Goal: Browse casually: Explore the website without a specific task or goal

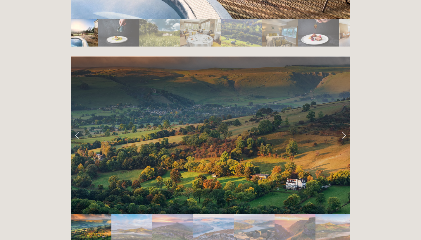
scroll to position [1157, 0]
click at [343, 126] on link "Next Slide" at bounding box center [344, 135] width 13 height 18
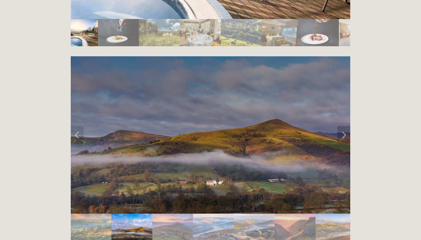
click at [343, 126] on link "Next Slide" at bounding box center [344, 135] width 13 height 18
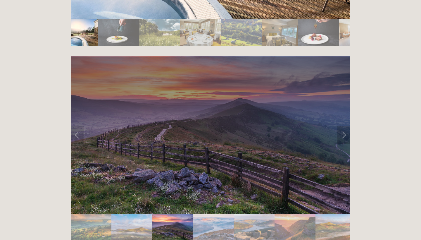
click at [343, 126] on link "Next Slide" at bounding box center [344, 135] width 13 height 18
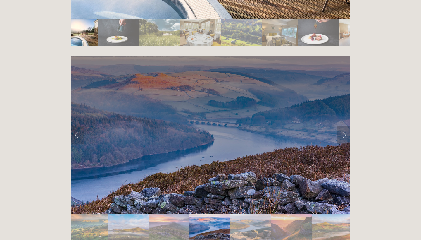
click at [343, 126] on link "Next Slide" at bounding box center [344, 135] width 13 height 18
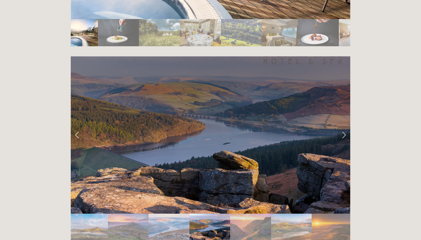
click at [343, 126] on link "Next Slide" at bounding box center [344, 135] width 13 height 18
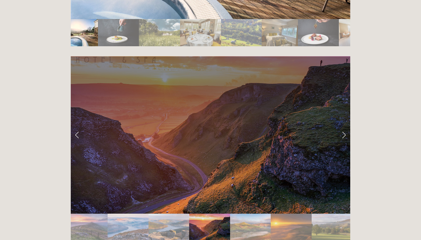
click at [343, 126] on link "Next Slide" at bounding box center [344, 135] width 13 height 18
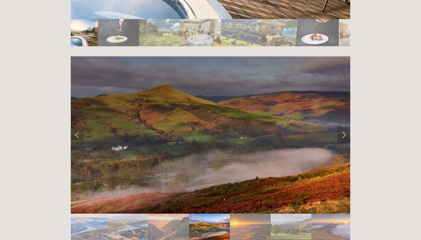
click at [343, 126] on link "Next Slide" at bounding box center [344, 135] width 13 height 18
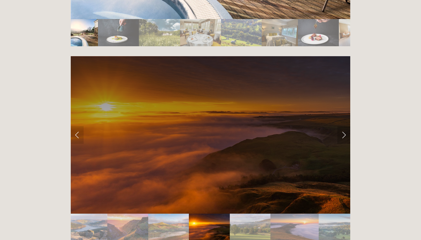
click at [343, 126] on link "Next Slide" at bounding box center [344, 135] width 13 height 18
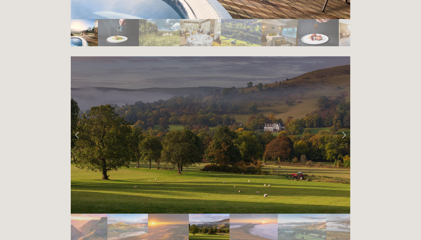
click at [343, 126] on link "Next Slide" at bounding box center [344, 135] width 13 height 18
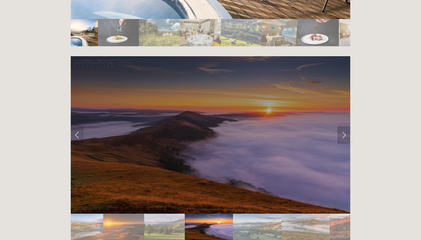
click at [343, 126] on link "Next Slide" at bounding box center [344, 135] width 13 height 18
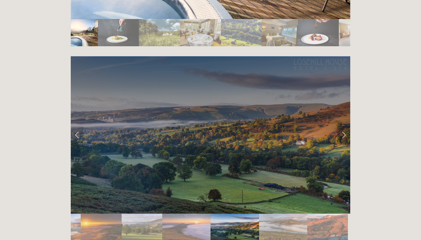
click at [343, 126] on link "Next Slide" at bounding box center [344, 135] width 13 height 18
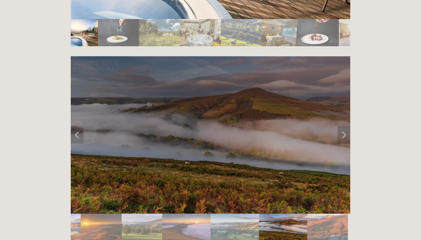
click at [343, 126] on link "Next Slide" at bounding box center [344, 135] width 13 height 18
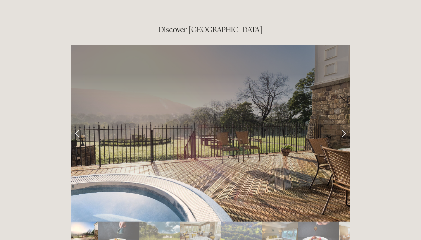
scroll to position [954, 0]
click at [344, 125] on link "Next Slide" at bounding box center [344, 134] width 13 height 18
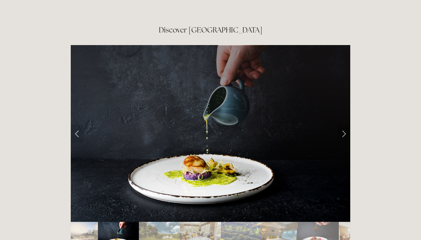
click at [344, 125] on link "Next Slide" at bounding box center [344, 134] width 13 height 18
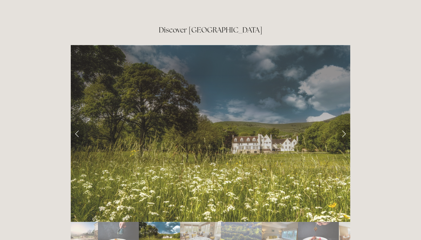
click at [344, 125] on link "Next Slide" at bounding box center [344, 134] width 13 height 18
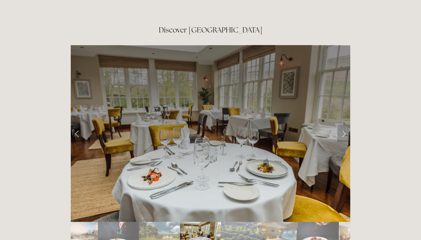
click at [344, 125] on link "Next Slide" at bounding box center [344, 134] width 13 height 18
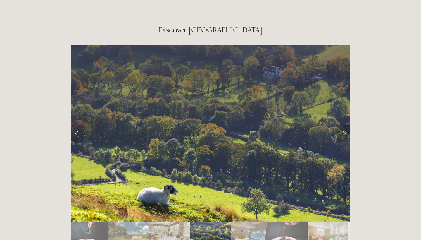
click at [344, 125] on link "Next Slide" at bounding box center [344, 134] width 13 height 18
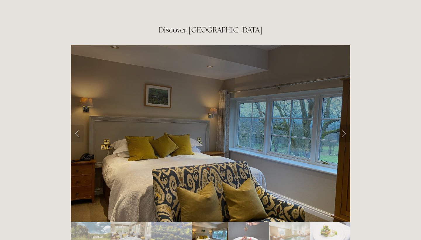
click at [344, 125] on link "Next Slide" at bounding box center [344, 134] width 13 height 18
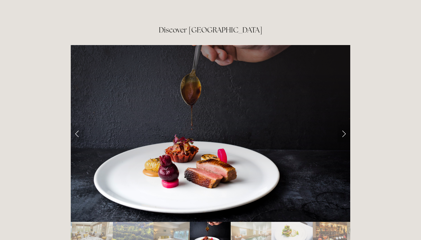
click at [344, 125] on link "Next Slide" at bounding box center [344, 134] width 13 height 18
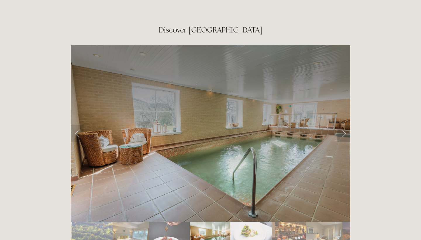
click at [344, 125] on link "Next Slide" at bounding box center [344, 134] width 13 height 18
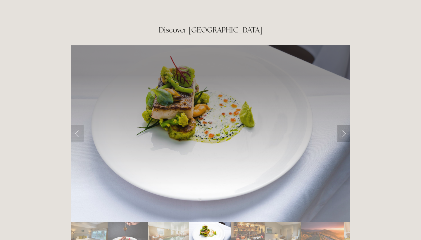
click at [344, 125] on link "Next Slide" at bounding box center [344, 134] width 13 height 18
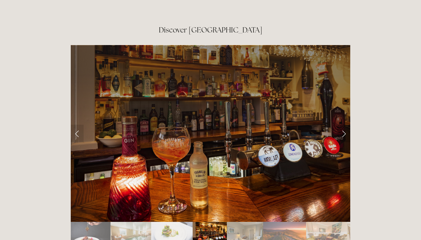
click at [344, 125] on link "Next Slide" at bounding box center [344, 134] width 13 height 18
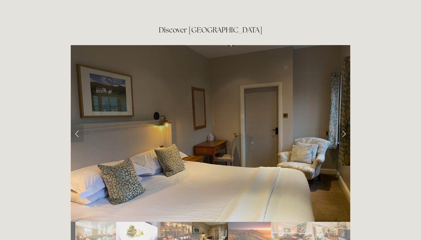
click at [344, 125] on link "Next Slide" at bounding box center [344, 134] width 13 height 18
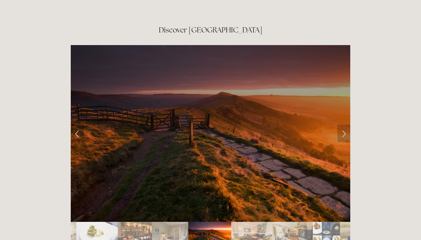
click at [344, 125] on link "Next Slide" at bounding box center [344, 134] width 13 height 18
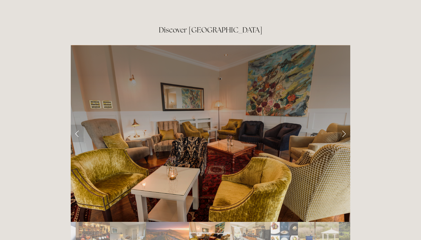
click at [344, 125] on link "Next Slide" at bounding box center [344, 134] width 13 height 18
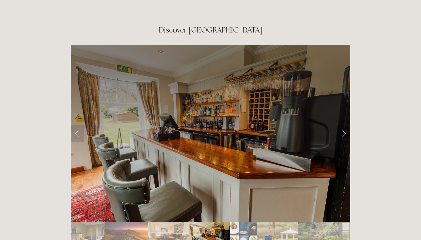
click at [344, 125] on link "Next Slide" at bounding box center [344, 134] width 13 height 18
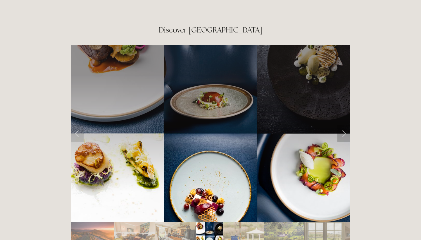
click at [344, 125] on link "Next Slide" at bounding box center [344, 134] width 13 height 18
click at [342, 125] on link "Next Slide" at bounding box center [344, 134] width 13 height 18
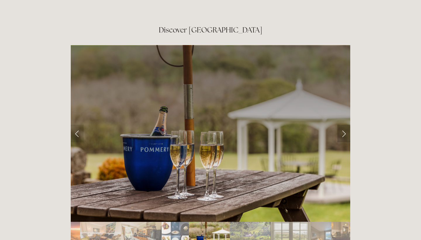
click at [342, 125] on link "Next Slide" at bounding box center [344, 134] width 13 height 18
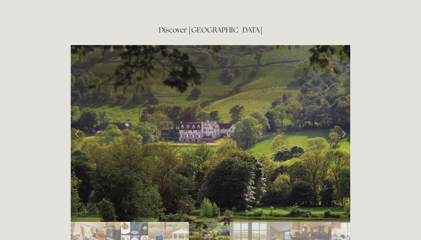
click at [345, 125] on link "Next Slide" at bounding box center [344, 134] width 13 height 18
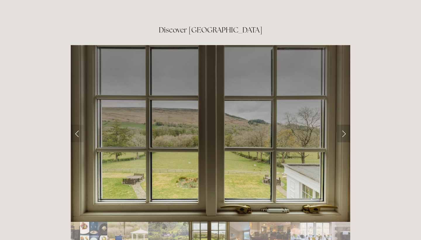
click at [345, 125] on link "Next Slide" at bounding box center [344, 134] width 13 height 18
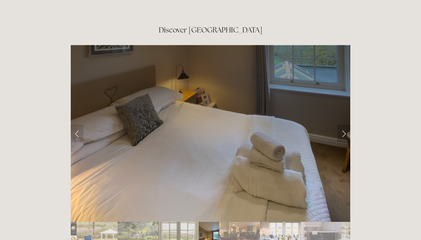
click at [345, 125] on link "Next Slide" at bounding box center [344, 134] width 13 height 18
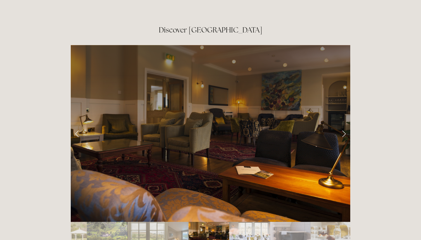
click at [345, 125] on link "Next Slide" at bounding box center [344, 134] width 13 height 18
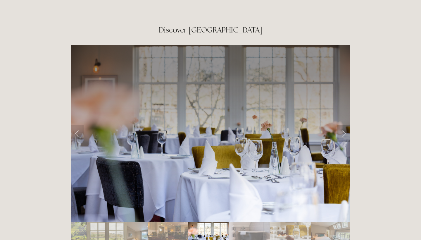
click at [345, 125] on link "Next Slide" at bounding box center [344, 134] width 13 height 18
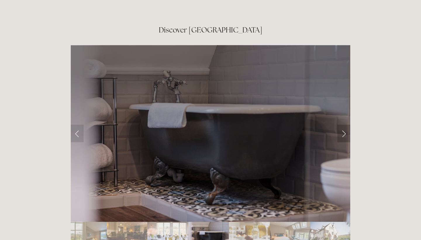
click at [345, 125] on link "Next Slide" at bounding box center [344, 134] width 13 height 18
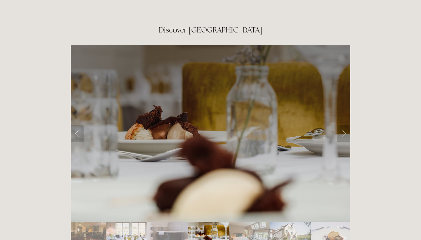
click at [345, 125] on link "Next Slide" at bounding box center [344, 134] width 13 height 18
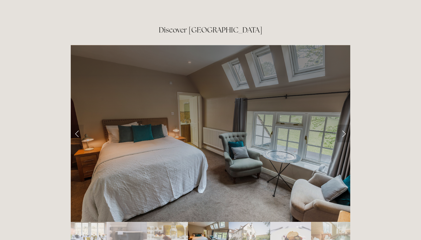
click at [345, 125] on link "Next Slide" at bounding box center [344, 134] width 13 height 18
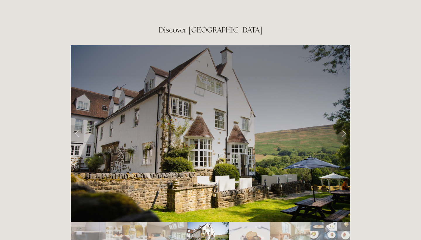
click at [345, 125] on link "Next Slide" at bounding box center [344, 134] width 13 height 18
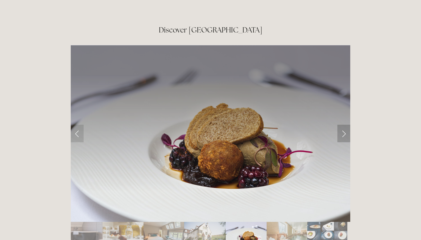
click at [345, 125] on link "Next Slide" at bounding box center [344, 134] width 13 height 18
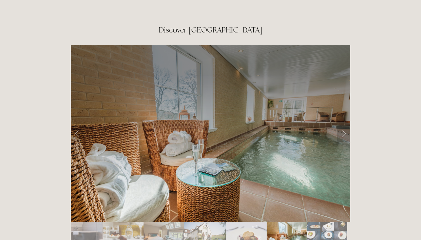
click at [345, 125] on link "Next Slide" at bounding box center [344, 134] width 13 height 18
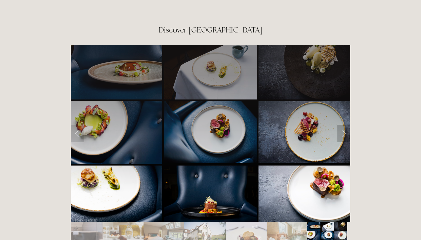
click at [345, 125] on link "Next Slide" at bounding box center [344, 134] width 13 height 18
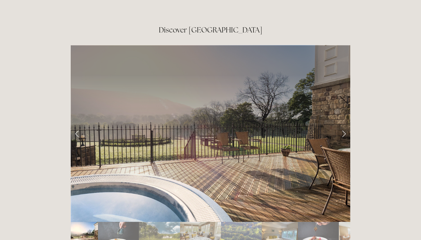
click at [345, 125] on link "Next Slide" at bounding box center [344, 134] width 13 height 18
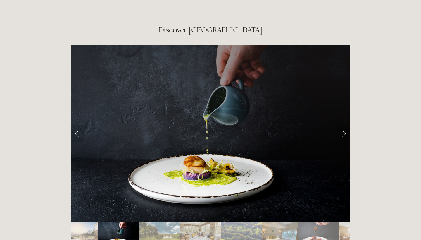
click at [345, 125] on link "Next Slide" at bounding box center [344, 134] width 13 height 18
